Goal: Navigation & Orientation: Find specific page/section

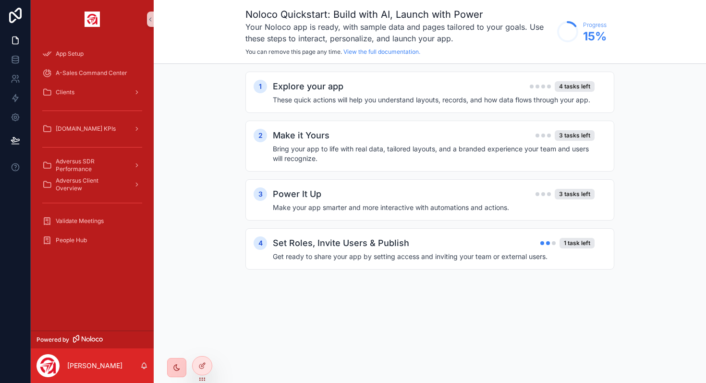
click at [175, 366] on icon "scrollable content" at bounding box center [177, 368] width 8 height 8
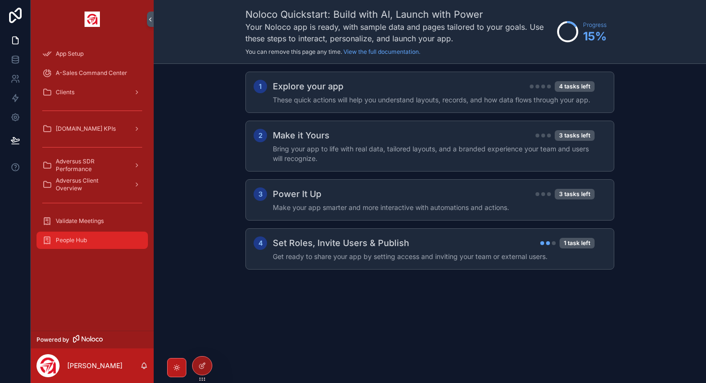
click at [87, 244] on div "People Hub" at bounding box center [92, 239] width 100 height 15
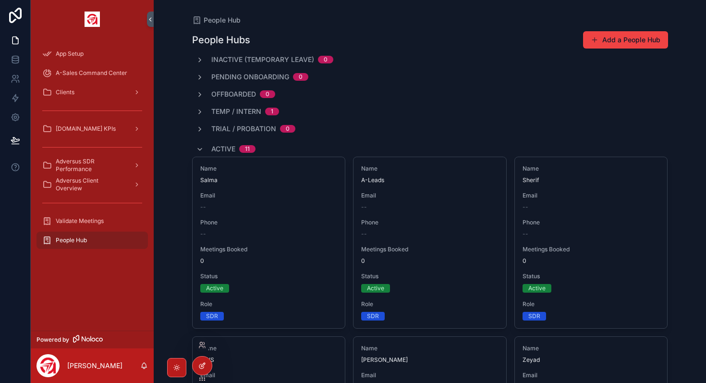
click at [202, 371] on div at bounding box center [202, 365] width 19 height 18
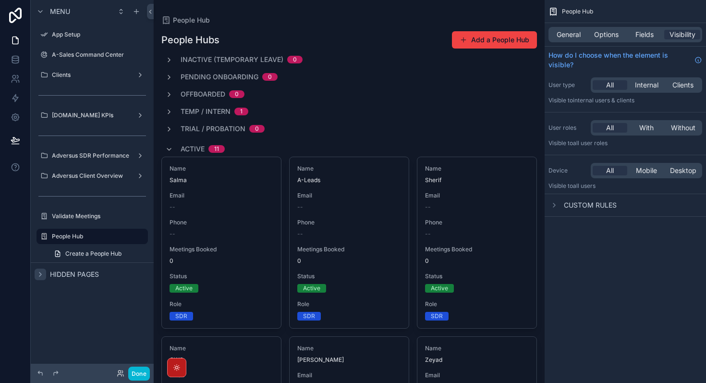
click at [40, 274] on icon "scrollable content" at bounding box center [40, 274] width 2 height 4
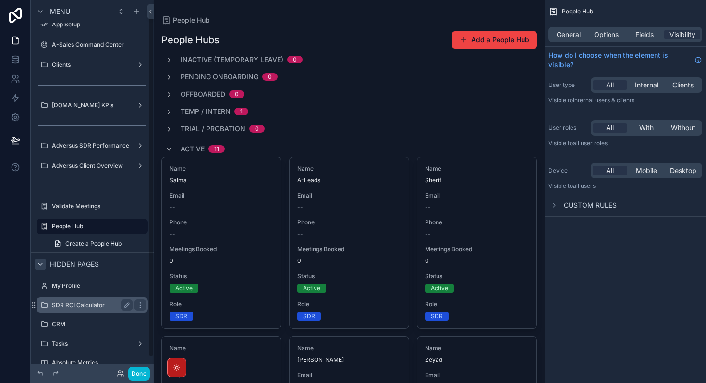
scroll to position [25, 0]
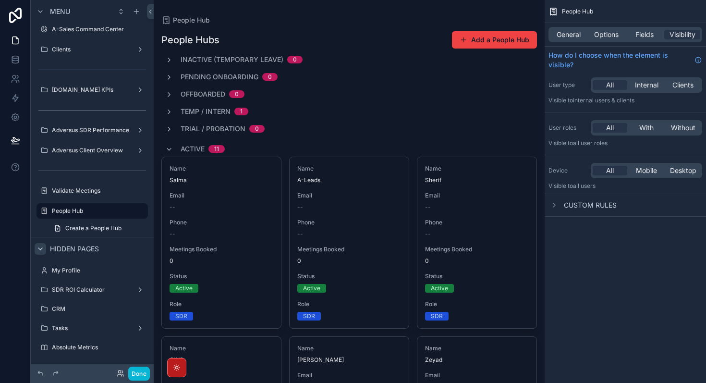
drag, startPoint x: 50, startPoint y: 328, endPoint x: 465, endPoint y: 17, distance: 518.3
